Goal: Complete application form

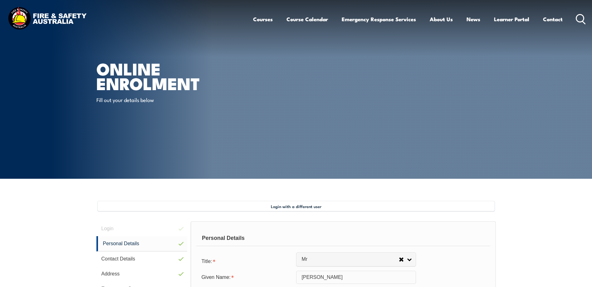
select select "Mr"
select select "M"
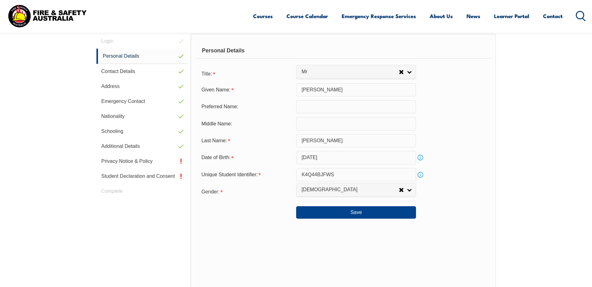
scroll to position [139, 0]
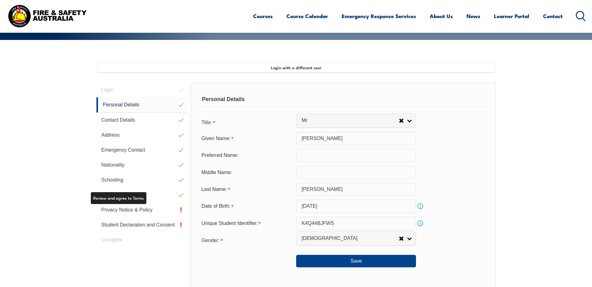
click at [144, 209] on link "Privacy Notice & Policy" at bounding box center [141, 209] width 91 height 15
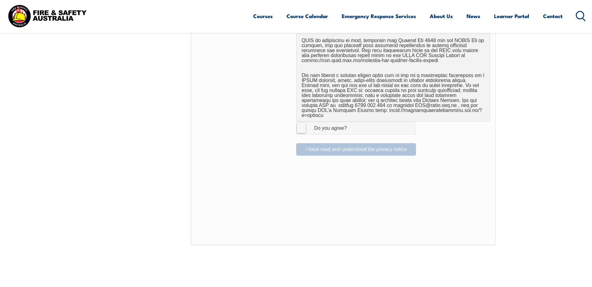
scroll to position [420, 0]
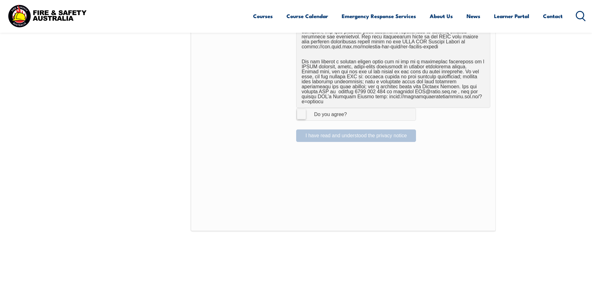
click at [304, 111] on label "I Agree Do you agree?" at bounding box center [356, 114] width 120 height 12
click at [352, 111] on input "I Agree Do you agree?" at bounding box center [357, 114] width 11 height 12
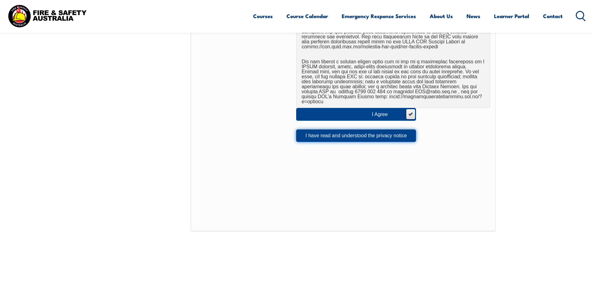
click at [310, 131] on button "I have read and understood the privacy notice" at bounding box center [356, 135] width 120 height 12
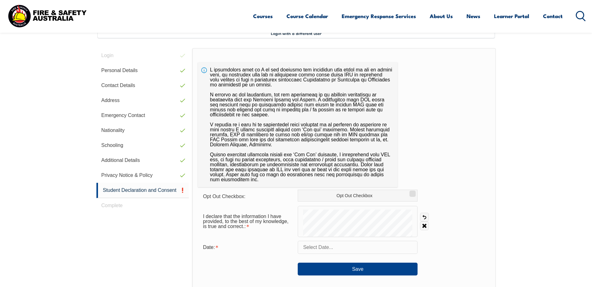
scroll to position [170, 0]
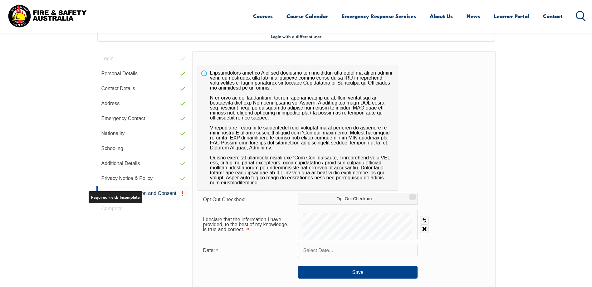
click at [137, 197] on link "Student Declaration and Consent" at bounding box center [142, 193] width 93 height 15
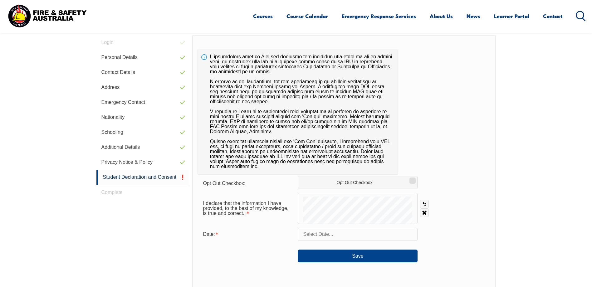
scroll to position [201, 0]
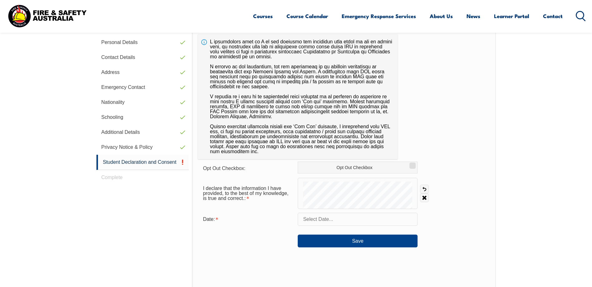
click at [328, 181] on div at bounding box center [358, 193] width 120 height 31
click at [329, 219] on input "text" at bounding box center [358, 219] width 120 height 13
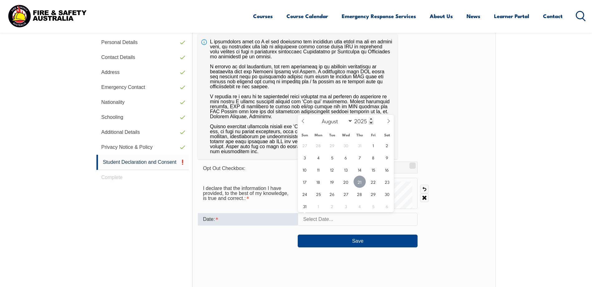
click at [358, 185] on span "21" at bounding box center [359, 182] width 12 height 12
type input "August 21, 2025"
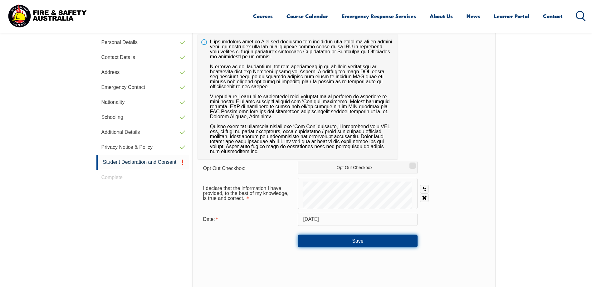
click at [347, 241] on button "Save" at bounding box center [358, 241] width 120 height 12
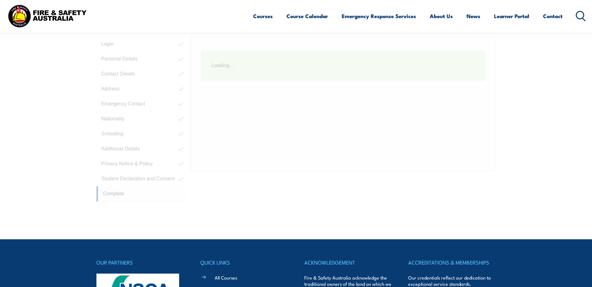
scroll to position [170, 0]
